Goal: Task Accomplishment & Management: Manage account settings

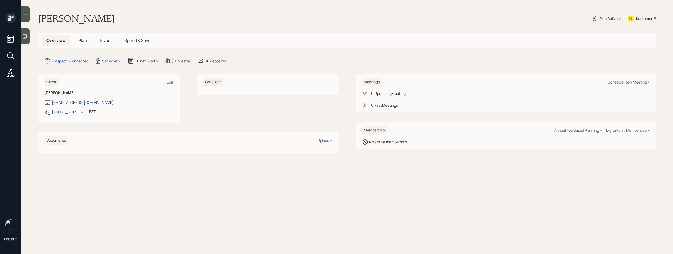
click at [27, 37] on div at bounding box center [25, 37] width 8 height 16
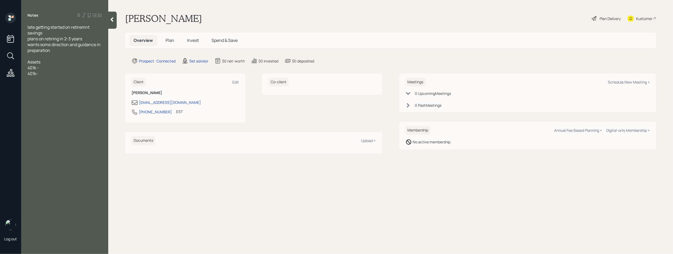
click at [48, 67] on div "401k -" at bounding box center [64, 68] width 74 height 6
click at [42, 56] on div at bounding box center [64, 56] width 74 height 6
click at [28, 27] on span "late getting started on retiremnt savings" at bounding box center [58, 30] width 63 height 12
click at [50, 93] on div "401k-" at bounding box center [64, 91] width 74 height 6
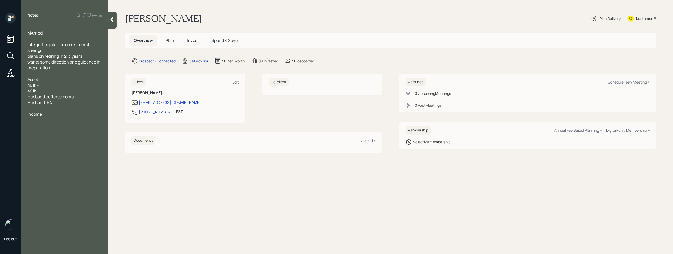
click at [31, 41] on div at bounding box center [64, 39] width 74 height 6
click at [49, 84] on div "401k -" at bounding box center [64, 85] width 74 height 6
click at [84, 84] on div "401k - Current employer" at bounding box center [64, 85] width 74 height 6
click at [40, 90] on div "401k-" at bounding box center [64, 91] width 74 height 6
click at [79, 99] on div "Husband deferred comp" at bounding box center [64, 97] width 74 height 6
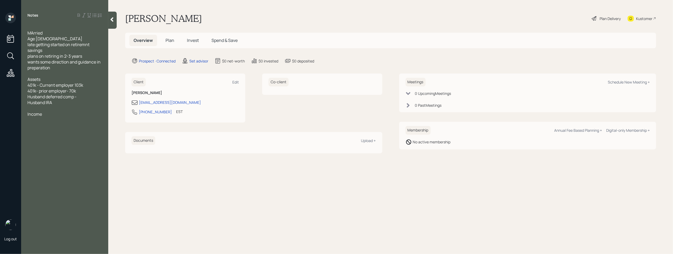
click at [73, 103] on div "Husband IRA" at bounding box center [64, 103] width 74 height 6
click at [85, 97] on div "Husband deferred comp -" at bounding box center [64, 97] width 74 height 6
click at [58, 102] on span "Husband IRA- 30k" at bounding box center [44, 103] width 34 height 6
click at [64, 110] on div at bounding box center [64, 109] width 74 height 6
click at [35, 108] on span "Sacings- 75k" at bounding box center [39, 109] width 25 height 6
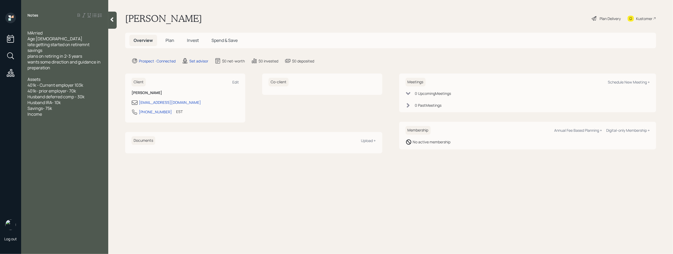
drag, startPoint x: 81, startPoint y: 186, endPoint x: 78, endPoint y: 181, distance: 6.1
click at [81, 185] on div "Notes MArried Age [DEMOGRAPHIC_DATA] late getting started on retiremnt savings …" at bounding box center [64, 130] width 87 height 235
click at [59, 110] on div "Savings- 75k" at bounding box center [64, 109] width 74 height 6
click at [58, 123] on div "Notes MArried Age [DEMOGRAPHIC_DATA] late getting started on retiremnt savings …" at bounding box center [64, 130] width 87 height 235
click at [55, 123] on div "Notes MArried Age [DEMOGRAPHIC_DATA] late getting started on retiremnt savings …" at bounding box center [64, 130] width 87 height 235
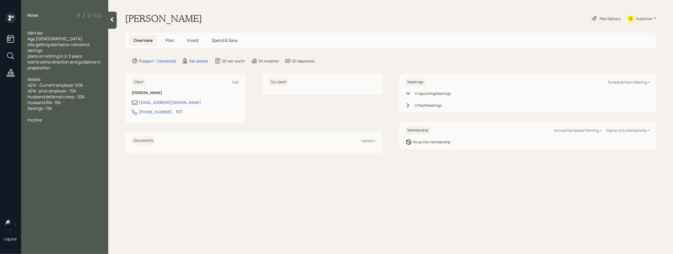
click at [48, 120] on div "Income" at bounding box center [64, 120] width 74 height 6
click at [39, 116] on div at bounding box center [64, 114] width 74 height 6
click at [65, 117] on div "mortgage" at bounding box center [64, 120] width 74 height 6
click at [65, 115] on div "Property value" at bounding box center [64, 114] width 74 height 6
click at [56, 122] on div "mortgage" at bounding box center [64, 120] width 74 height 6
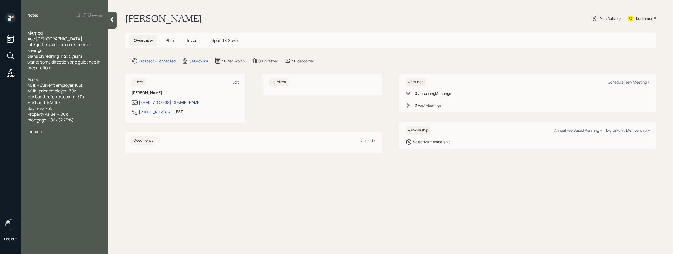
click at [44, 138] on div at bounding box center [64, 138] width 74 height 6
click at [75, 37] on div "Age [DEMOGRAPHIC_DATA]" at bounding box center [64, 39] width 74 height 6
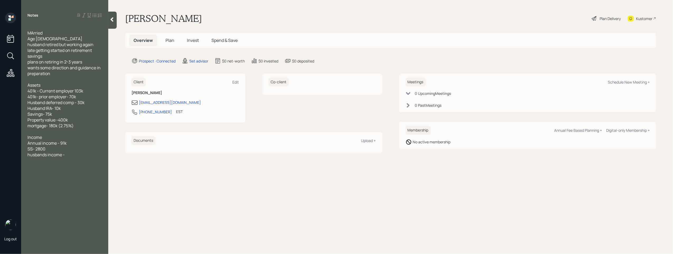
click at [75, 153] on div "husbands income -" at bounding box center [64, 155] width 74 height 6
click at [86, 156] on div "husband's income - 45k" at bounding box center [64, 155] width 74 height 6
click at [64, 167] on span "husbands pension -" at bounding box center [46, 167] width 38 height 6
click at [85, 170] on div at bounding box center [64, 172] width 74 height 6
click at [82, 167] on div "husbands pensions -" at bounding box center [64, 167] width 74 height 6
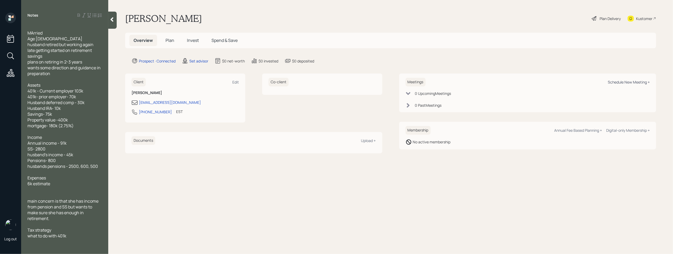
click at [625, 83] on div "Schedule New Meeting +" at bounding box center [629, 82] width 42 height 5
select select "round-[PERSON_NAME]"
click at [239, 82] on div "Edit" at bounding box center [235, 82] width 7 height 5
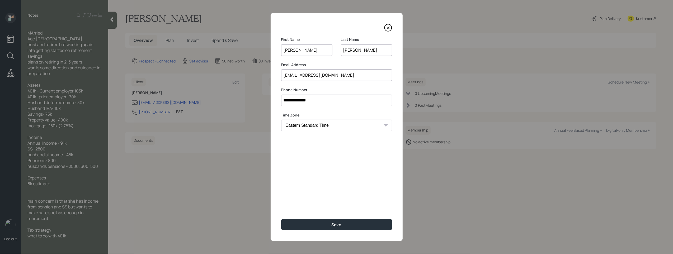
drag, startPoint x: 331, startPoint y: 76, endPoint x: 273, endPoint y: 74, distance: 58.4
click at [273, 74] on div "**********" at bounding box center [337, 127] width 132 height 228
paste input "[EMAIL_ADDRESS][DOMAIN_NAME]"
type input "[EMAIL_ADDRESS][DOMAIN_NAME]"
click at [358, 223] on button "Save" at bounding box center [336, 224] width 111 height 11
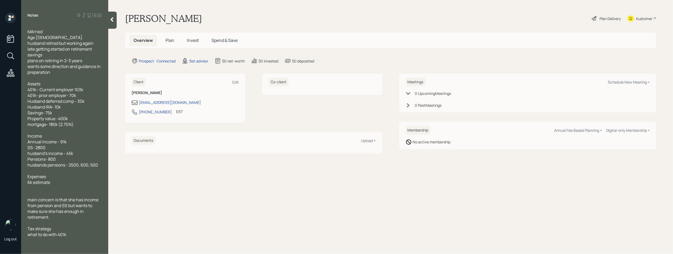
scroll to position [2, 0]
click at [47, 223] on div at bounding box center [64, 222] width 74 height 6
click at [28, 239] on span "Tax strategy" at bounding box center [39, 240] width 24 height 6
click at [27, 247] on span "What to do with 401k" at bounding box center [47, 245] width 40 height 6
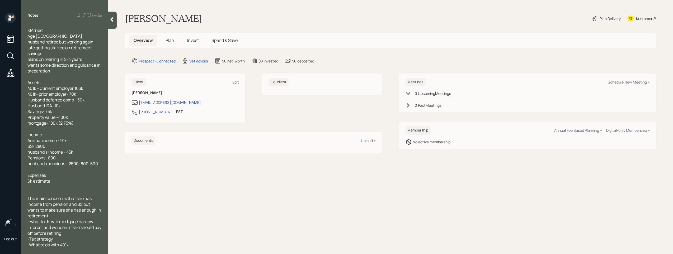
click at [112, 17] on icon at bounding box center [111, 19] width 5 height 5
